Goal: Navigation & Orientation: Find specific page/section

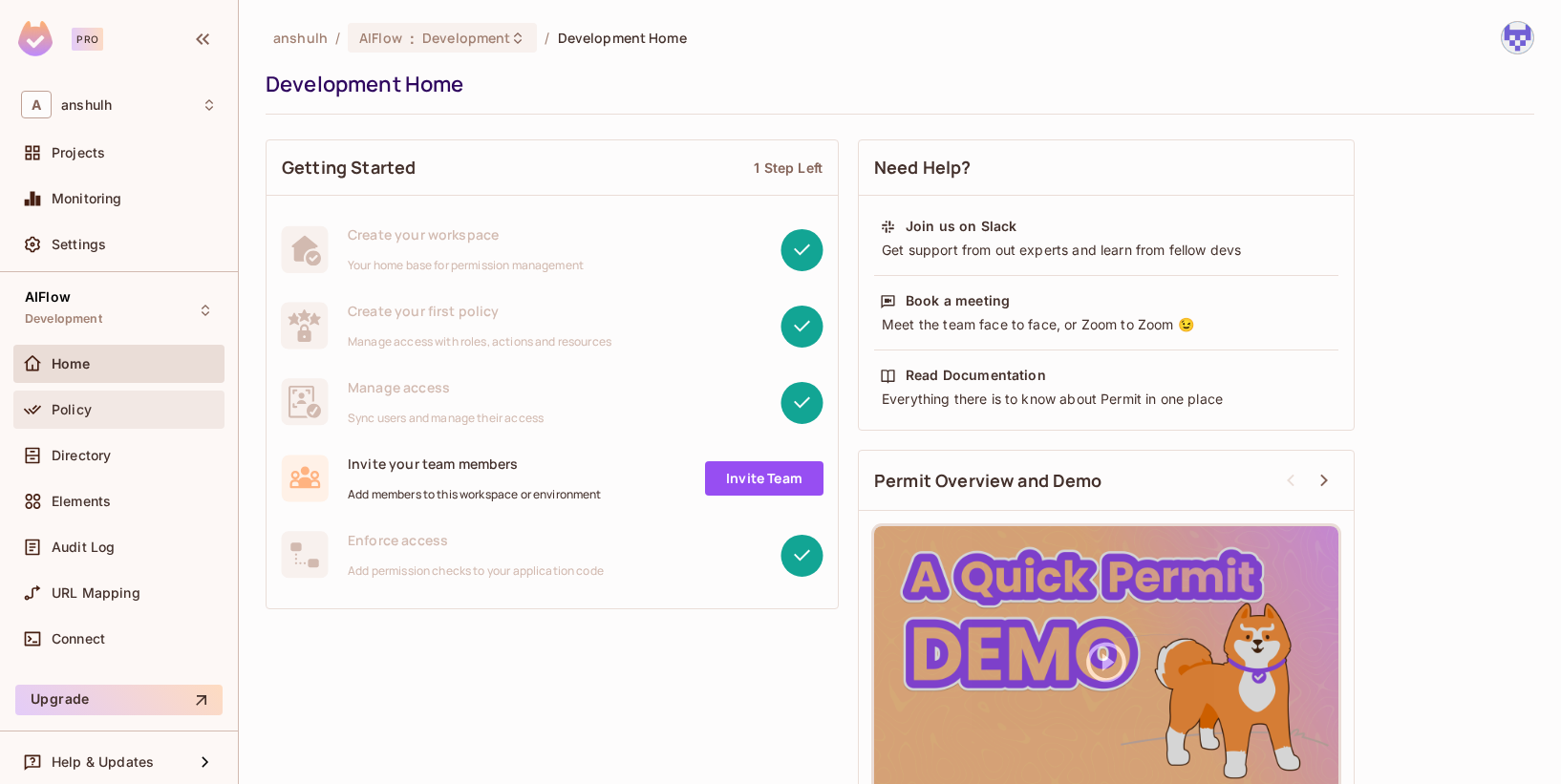
click at [91, 413] on span "Policy" at bounding box center [71, 410] width 40 height 16
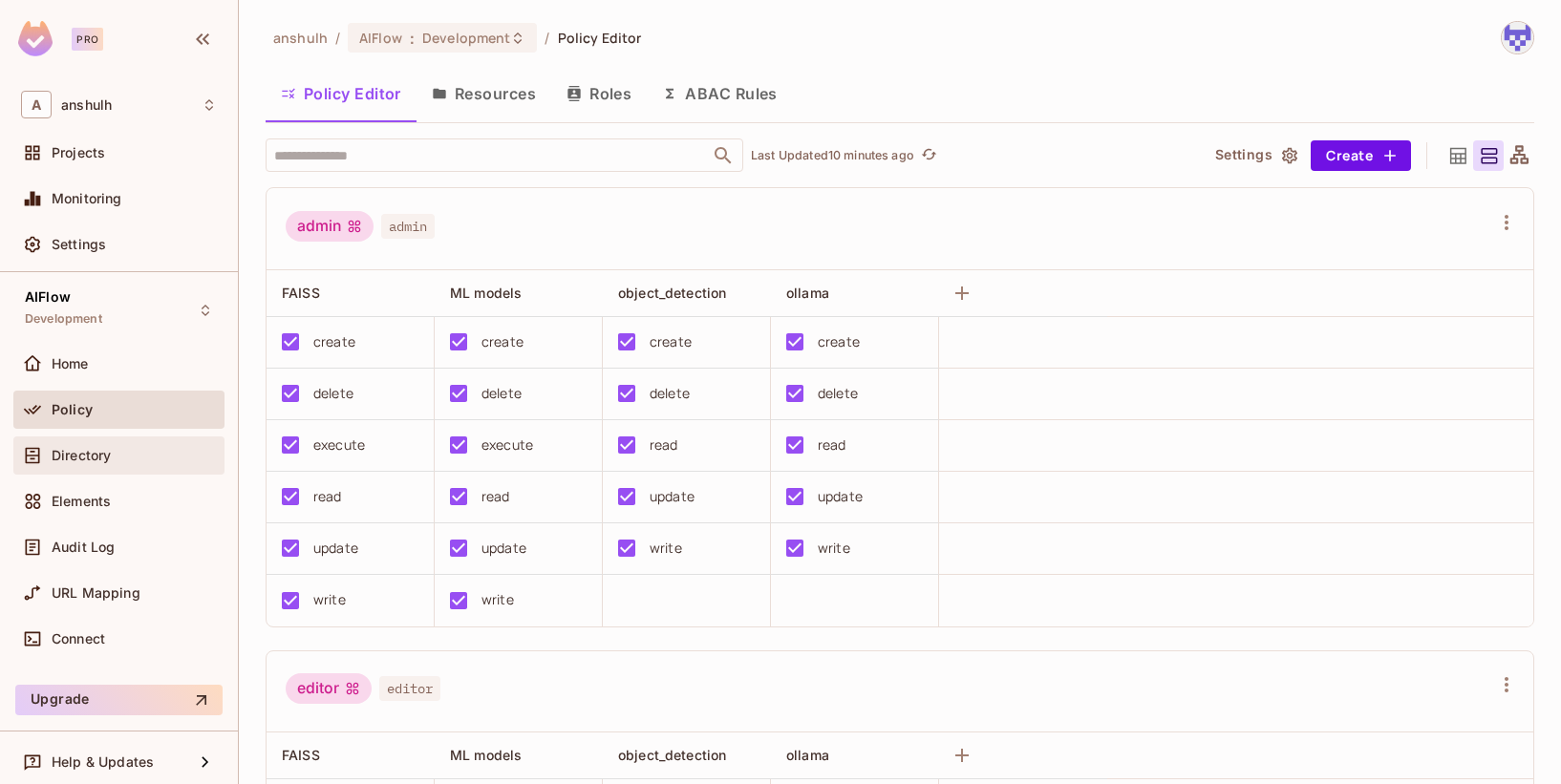
click at [124, 444] on div "Directory" at bounding box center [118, 455] width 196 height 23
